Goal: Transaction & Acquisition: Purchase product/service

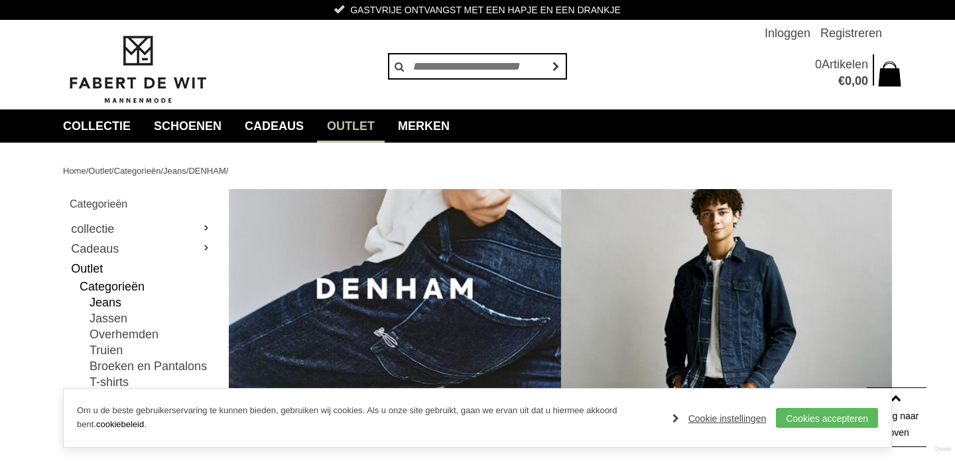
scroll to position [473, 0]
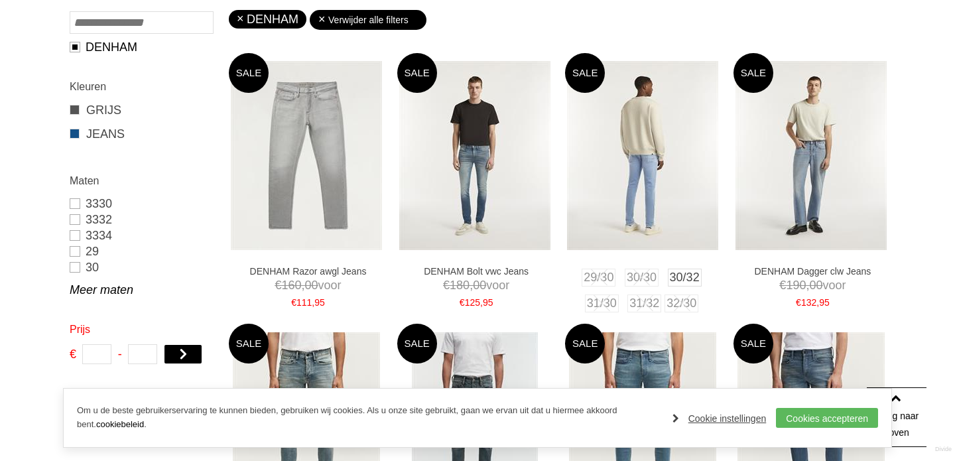
click at [655, 165] on img at bounding box center [642, 155] width 151 height 189
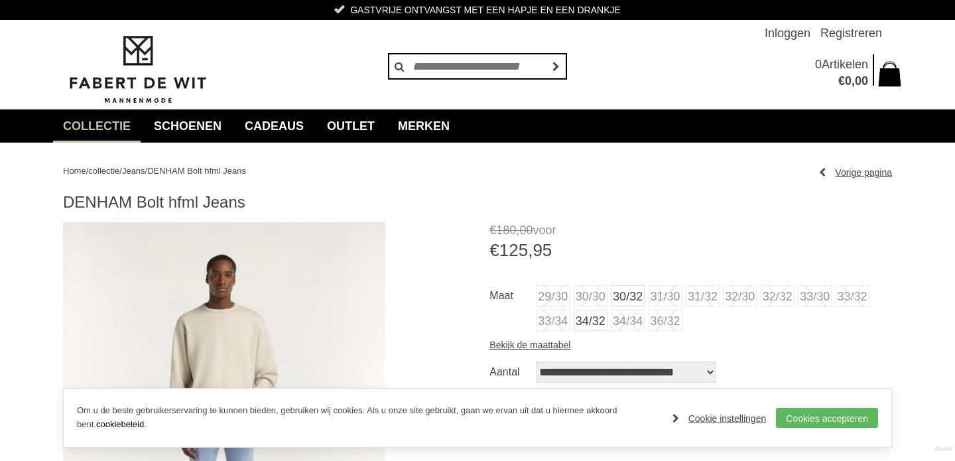
scroll to position [8, 0]
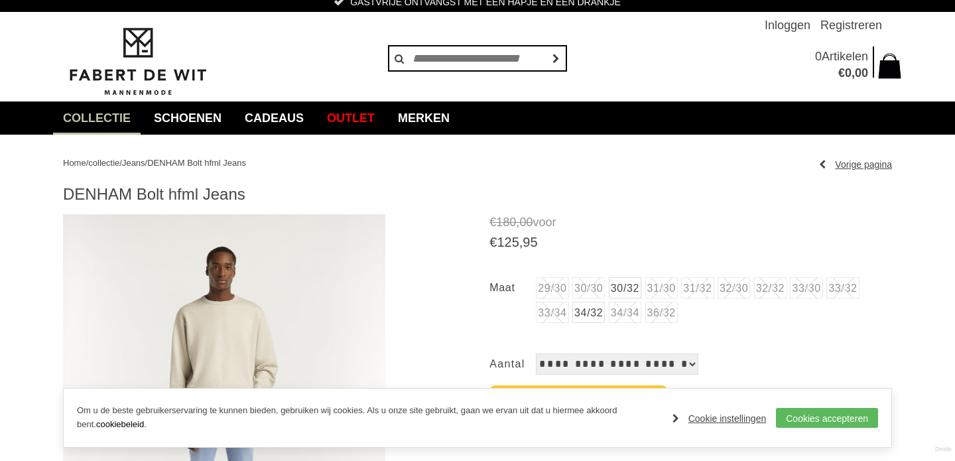
click at [633, 288] on link "30/32" at bounding box center [625, 287] width 33 height 21
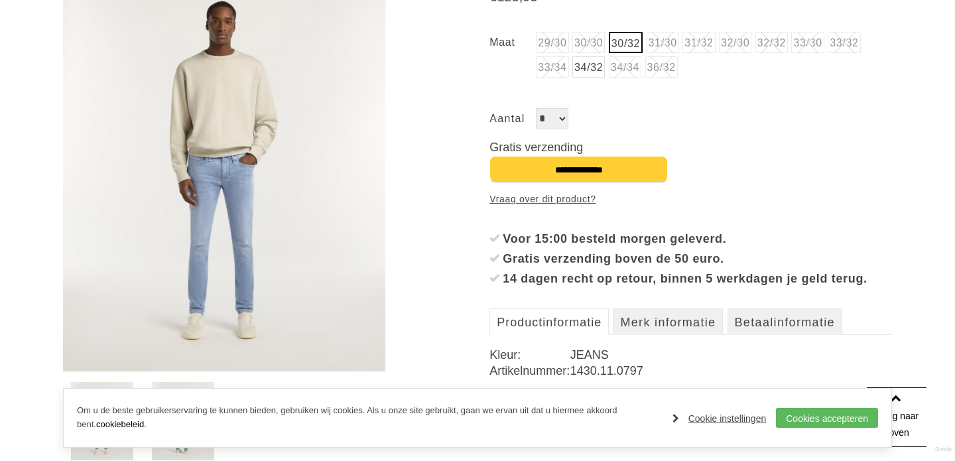
scroll to position [139, 0]
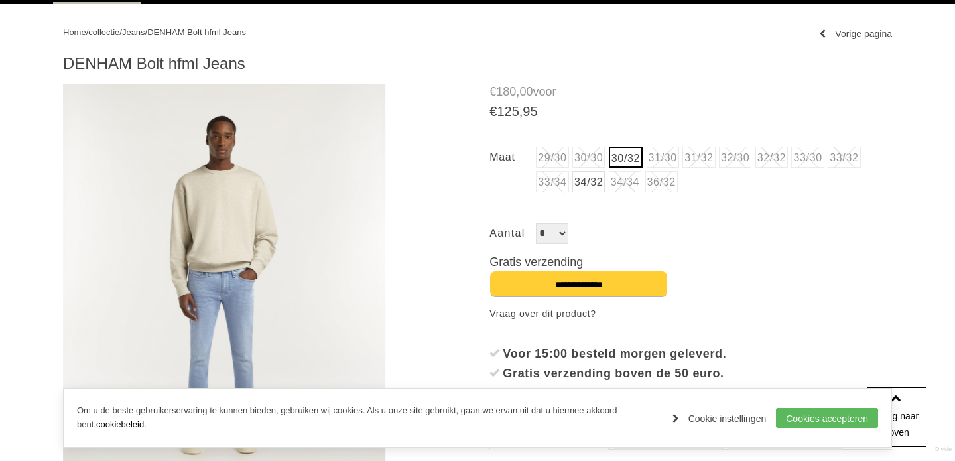
click at [593, 159] on li "30/30" at bounding box center [589, 157] width 33 height 21
click at [589, 159] on li "30/30" at bounding box center [589, 157] width 33 height 21
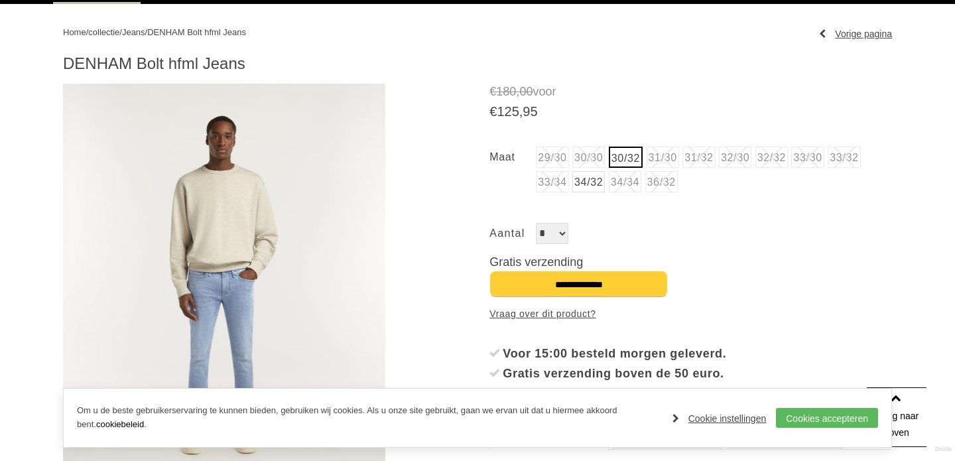
click at [719, 238] on div "Aantal *" at bounding box center [691, 233] width 403 height 21
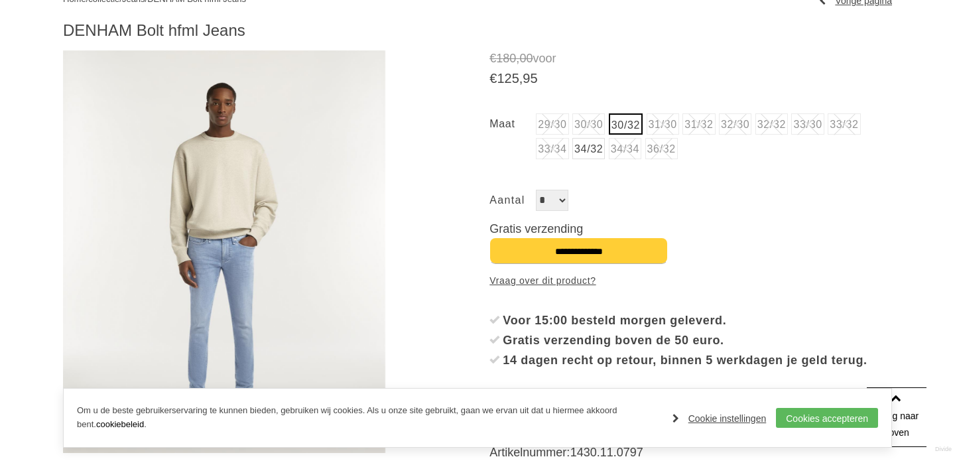
scroll to position [169, 0]
